Goal: Task Accomplishment & Management: Manage account settings

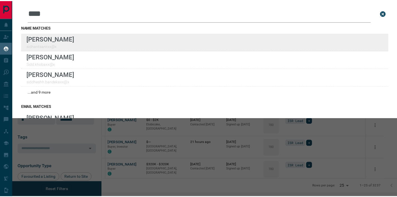
scroll to position [143, 292]
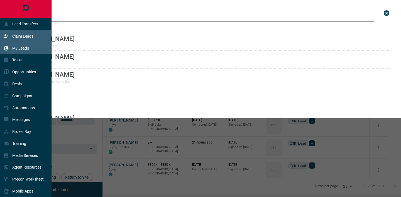
click at [4, 34] on icon at bounding box center [6, 36] width 6 height 6
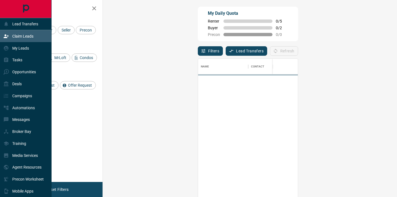
scroll to position [144, 278]
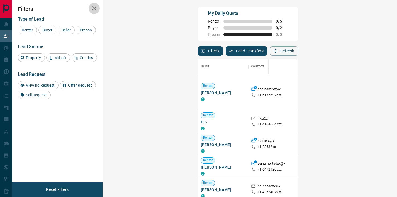
click at [94, 8] on icon "button" at bounding box center [94, 8] width 4 height 4
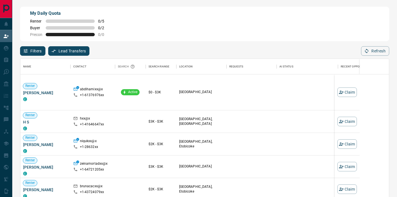
scroll to position [144, 364]
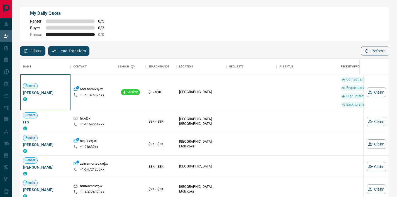
click at [50, 94] on span "Abdulhamid Mohamud" at bounding box center [45, 93] width 45 height 6
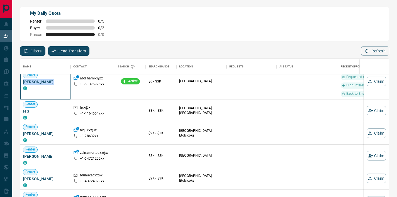
scroll to position [35, 0]
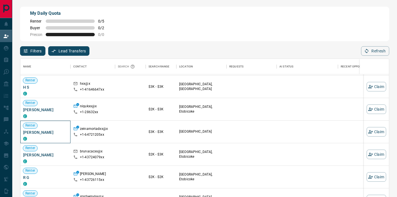
click at [43, 132] on span "Zeina Mortada" at bounding box center [45, 133] width 45 height 6
click at [139, 131] on div at bounding box center [130, 132] width 31 height 23
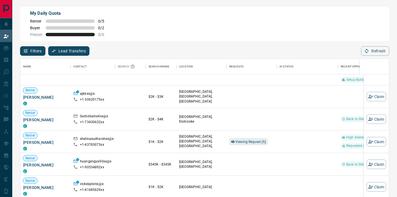
scroll to position [1066, 0]
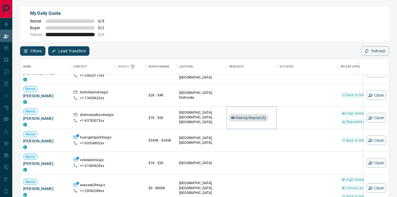
click at [243, 116] on span "Viewing Request ( 1 )" at bounding box center [250, 118] width 31 height 4
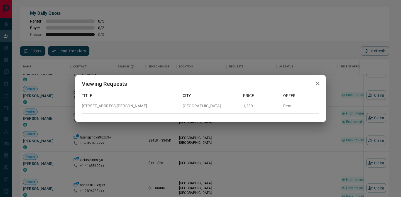
click at [319, 82] on icon "button" at bounding box center [318, 83] width 4 height 4
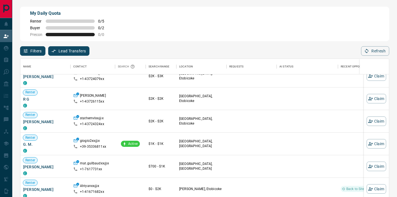
scroll to position [0, 0]
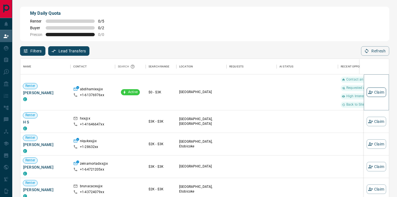
click at [377, 95] on button "Claim" at bounding box center [376, 91] width 19 height 9
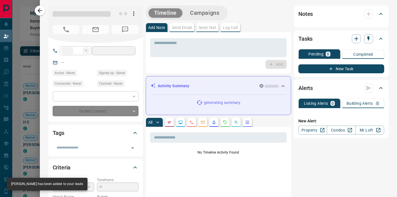
type input "**"
type input "**********"
type input "*"
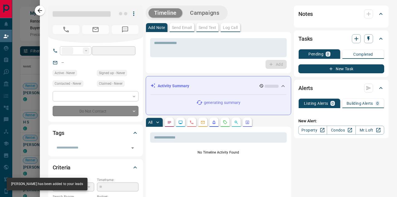
type input "**********"
type input "*******"
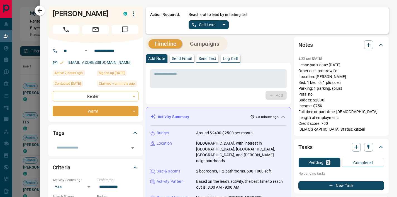
click at [221, 26] on icon "split button" at bounding box center [224, 24] width 7 height 7
click at [210, 44] on li "Log Manual Call" at bounding box center [209, 44] width 34 height 8
click at [191, 26] on button "Log Manual Call" at bounding box center [207, 24] width 37 height 9
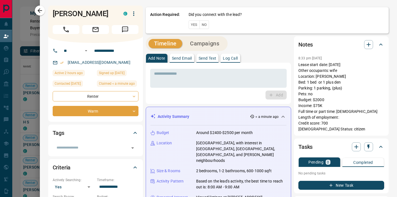
click at [191, 26] on button "Yes" at bounding box center [194, 24] width 11 height 9
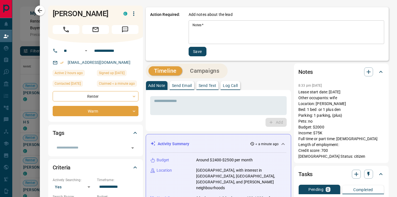
click at [192, 26] on textarea "Notes   *" at bounding box center [286, 32] width 188 height 19
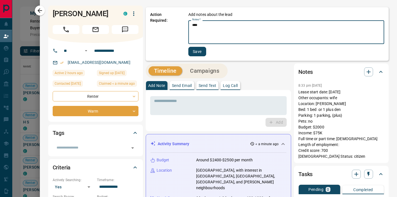
type textarea "****"
click at [191, 51] on button "Save" at bounding box center [197, 51] width 18 height 9
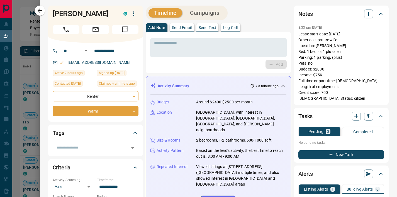
click at [333, 159] on button "New Task" at bounding box center [341, 154] width 86 height 9
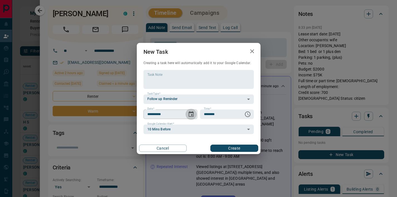
click at [188, 113] on icon "Choose date, selected date is Sep 17, 2025" at bounding box center [191, 114] width 7 height 7
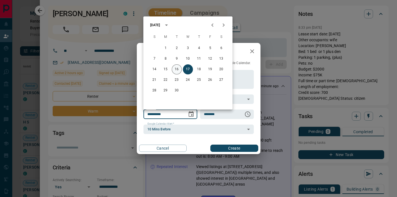
click at [175, 67] on button "16" at bounding box center [177, 69] width 10 height 10
type input "**********"
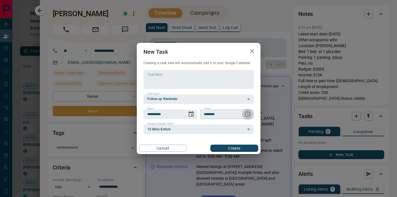
click at [246, 115] on icon "Choose time, selected time is 6:00 AM" at bounding box center [247, 114] width 7 height 7
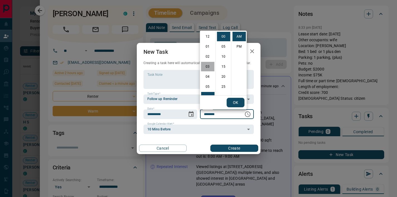
click at [207, 67] on li "03" at bounding box center [207, 66] width 13 height 9
click at [242, 46] on li "PM" at bounding box center [239, 46] width 13 height 9
type input "********"
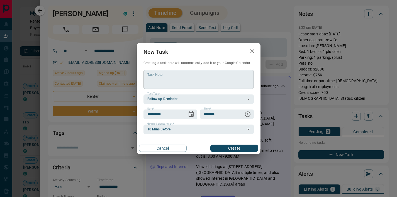
scroll to position [8, 0]
click at [242, 150] on button "Create" at bounding box center [234, 148] width 48 height 7
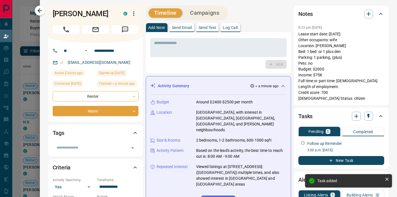
click at [28, 63] on div at bounding box center [198, 98] width 397 height 197
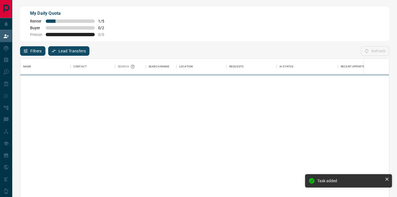
scroll to position [144, 364]
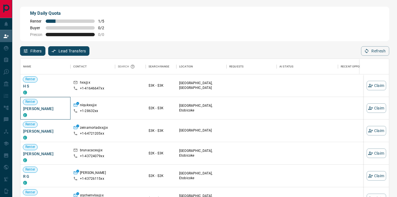
click at [47, 108] on span "Aniqa Naushad" at bounding box center [45, 109] width 45 height 6
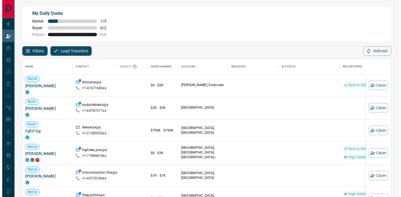
scroll to position [0, 0]
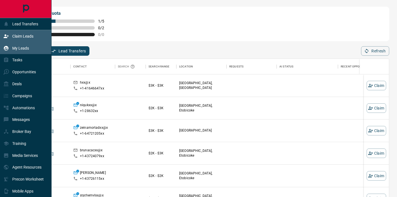
click at [9, 47] on div "My Leads" at bounding box center [16, 47] width 26 height 9
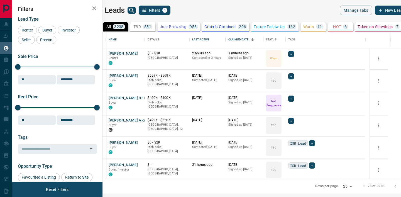
scroll to position [143, 292]
click at [136, 10] on button "search button" at bounding box center [132, 10] width 8 height 7
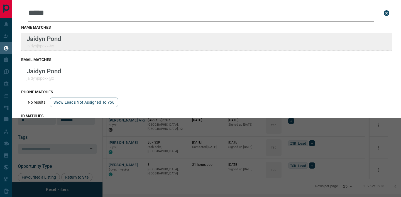
click at [0, 0] on div "Lead Transfers Claim Leads My Leads Tasks Opportunities Deals Campaigns Automat…" at bounding box center [200, 95] width 401 height 190
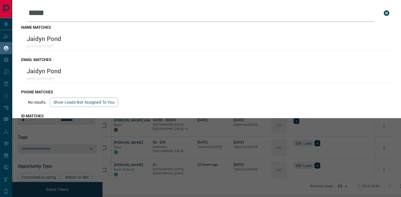
click at [83, 11] on input "*****" at bounding box center [201, 12] width 347 height 17
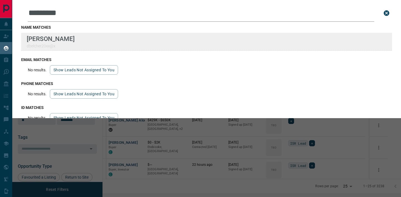
type input "*********"
click at [0, 0] on div "Lead Transfers Claim Leads My Leads Tasks Opportunities Deals Campaigns Automat…" at bounding box center [200, 95] width 401 height 190
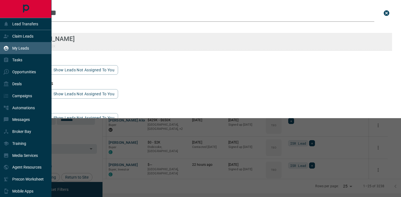
scroll to position [147, 296]
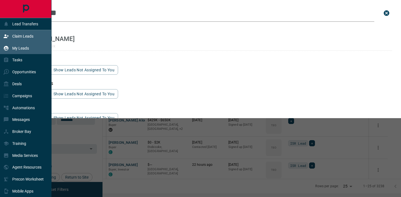
click at [30, 35] on p "Claim Leads" at bounding box center [22, 36] width 21 height 4
